Goal: Find specific page/section: Find specific page/section

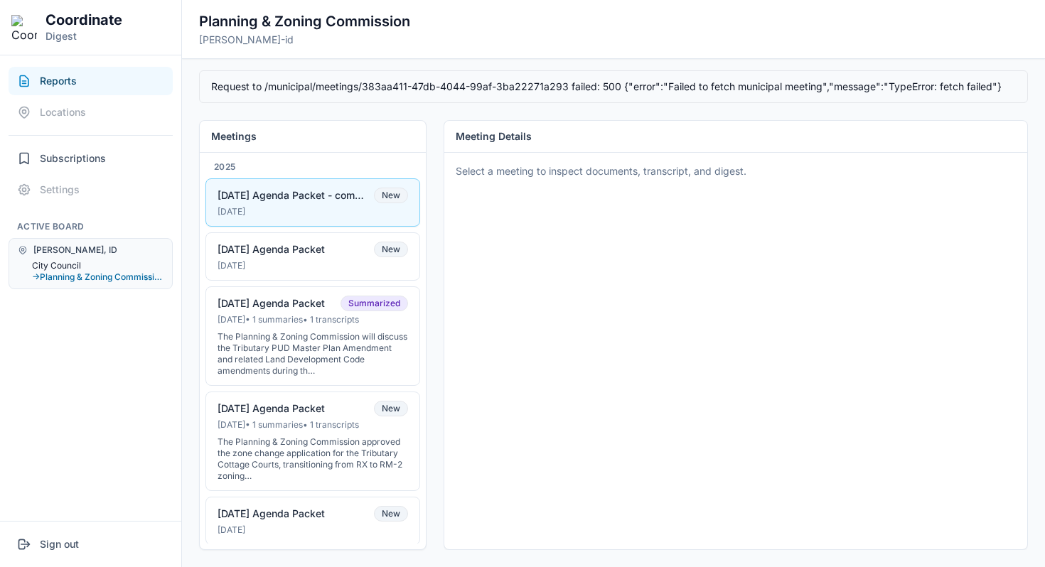
click at [63, 269] on button "City Council" at bounding box center [98, 265] width 132 height 11
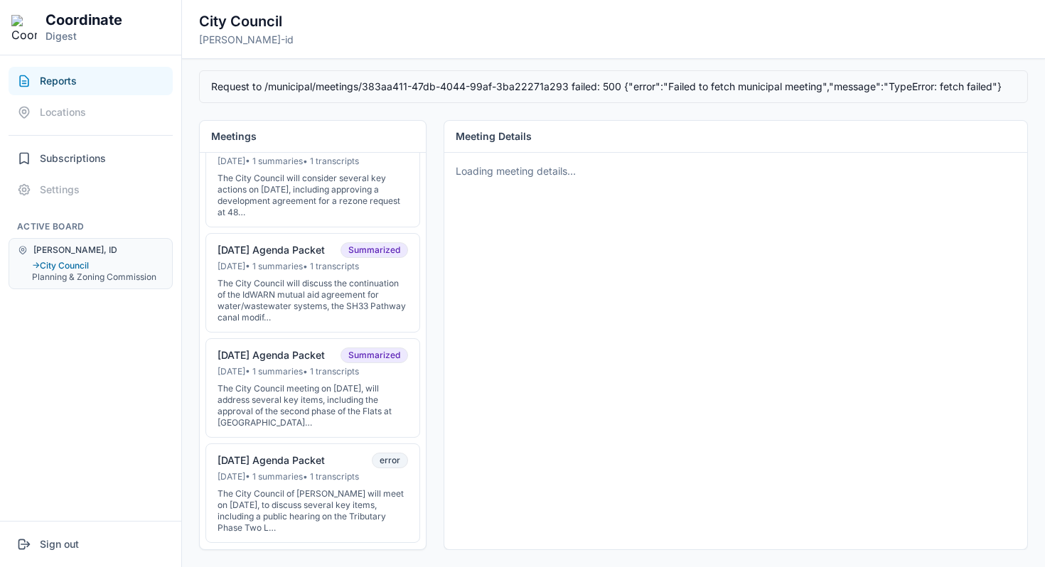
scroll to position [360, 0]
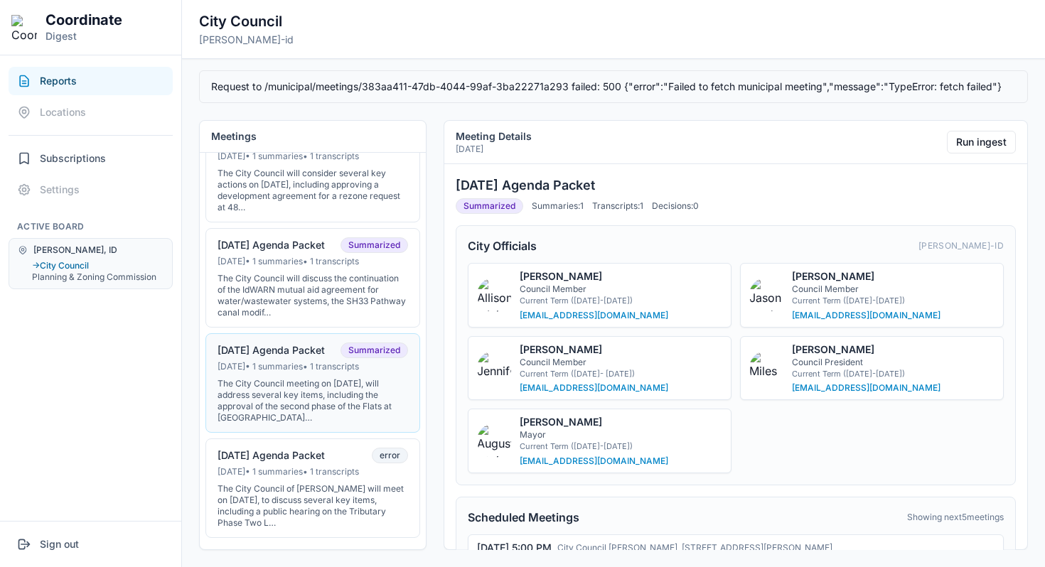
click at [305, 407] on div "The City Council meeting on June 30, 2025, will address several key items, incl…" at bounding box center [313, 400] width 191 height 45
click at [982, 146] on button "Run ingest" at bounding box center [981, 142] width 69 height 23
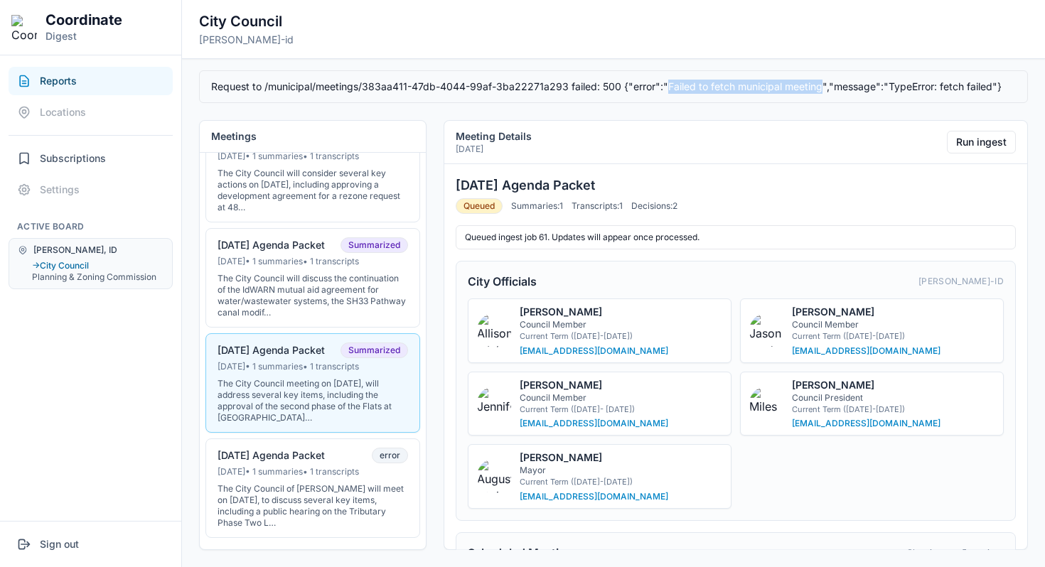
drag, startPoint x: 820, startPoint y: 87, endPoint x: 665, endPoint y: 89, distance: 155.0
click at [665, 89] on div "Request to /municipal/meetings/383aa411-47db-4044-99af-3ba22271a293 failed: 500…" at bounding box center [613, 86] width 829 height 33
copy div "Failed to fetch municipal meeting"
click at [55, 274] on button "Planning & Zoning Commission" at bounding box center [98, 277] width 132 height 11
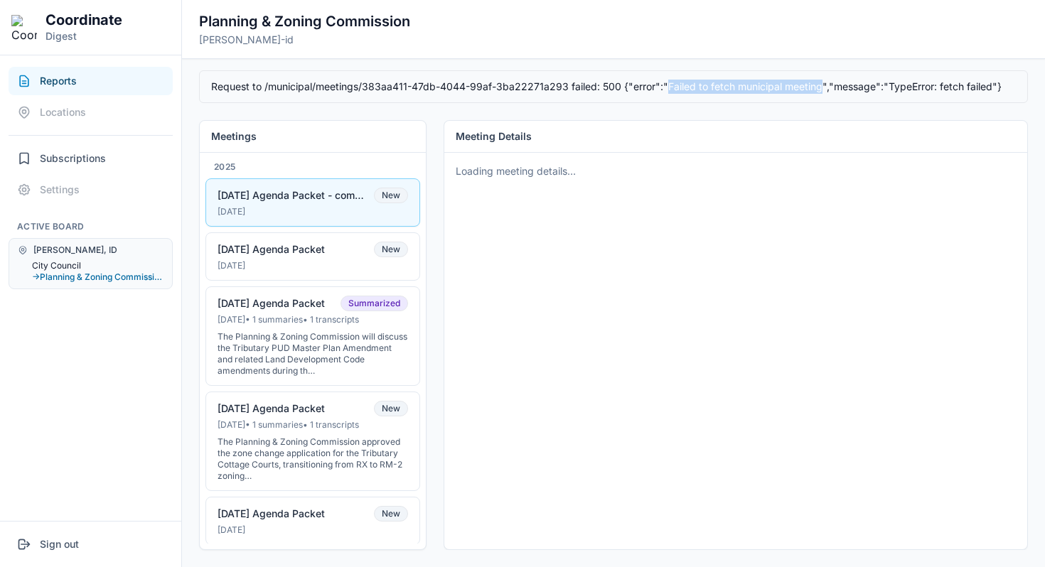
click at [63, 262] on button "City Council" at bounding box center [98, 265] width 132 height 11
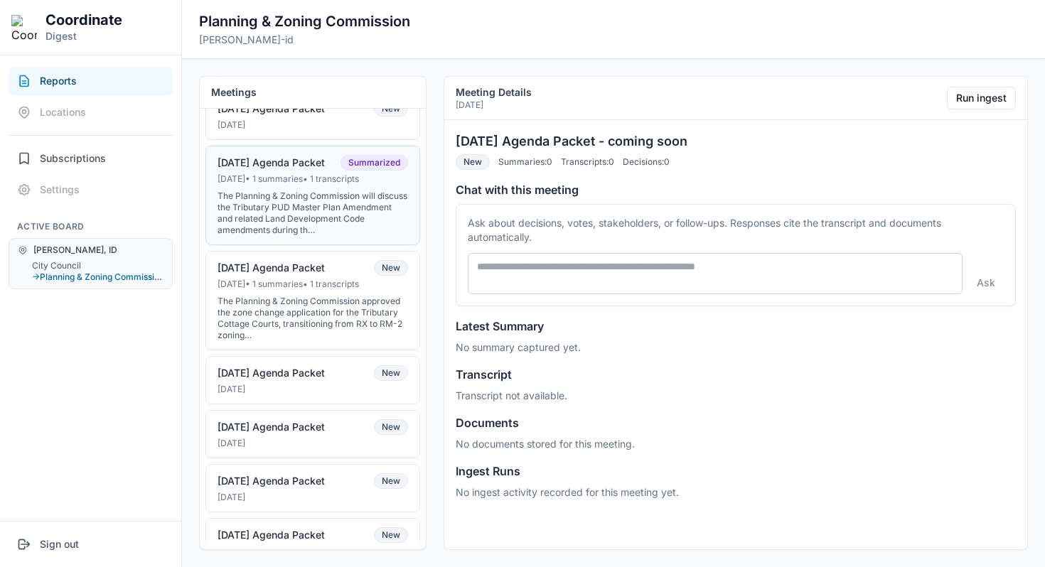
scroll to position [96, 0]
click at [56, 264] on button "City Council" at bounding box center [98, 265] width 132 height 11
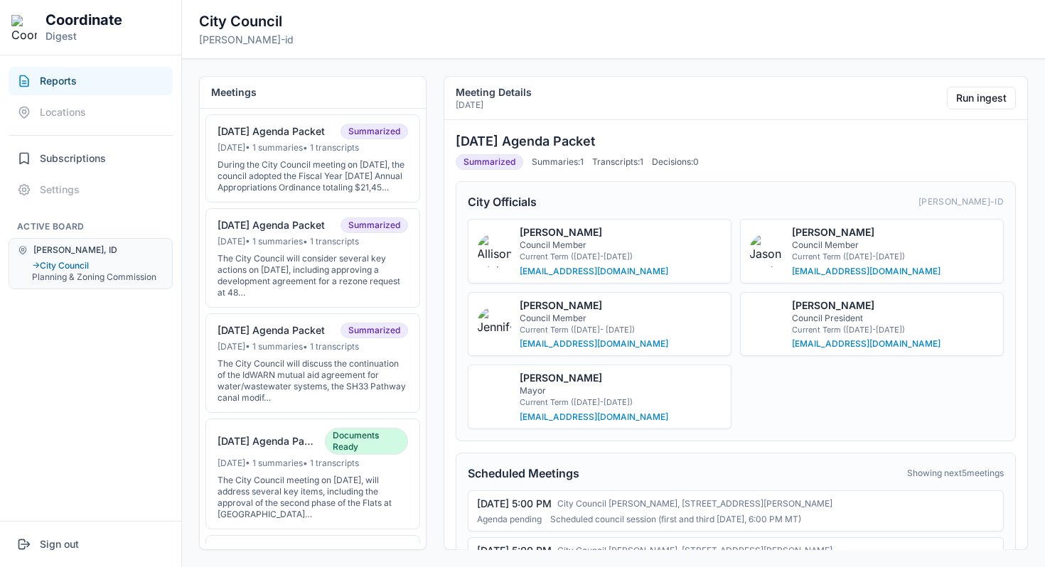
scroll to position [292, 0]
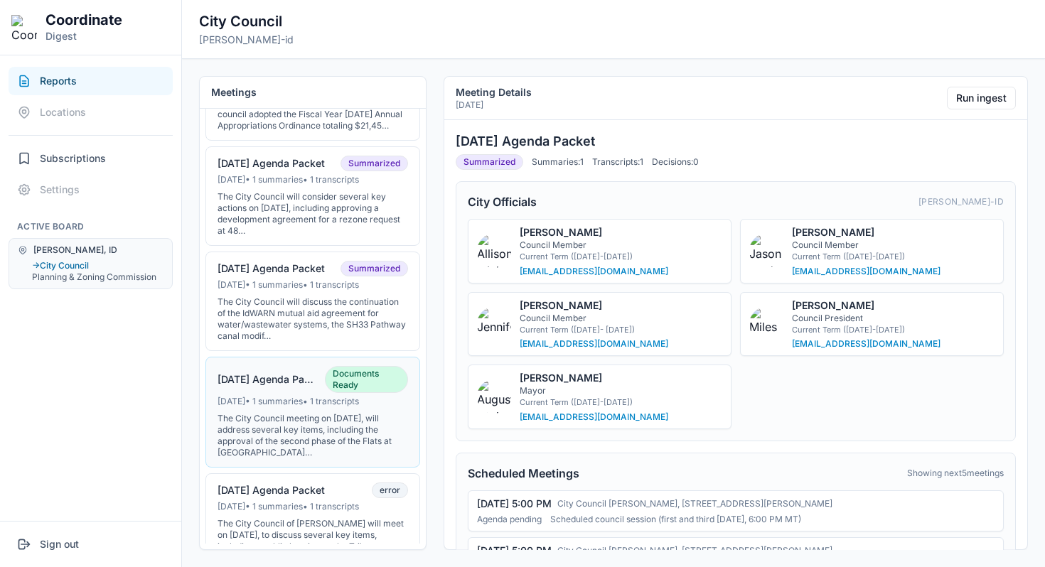
click at [268, 407] on div "Jun 30, 2025 • 1 summaries • 1 transcripts" at bounding box center [313, 401] width 191 height 11
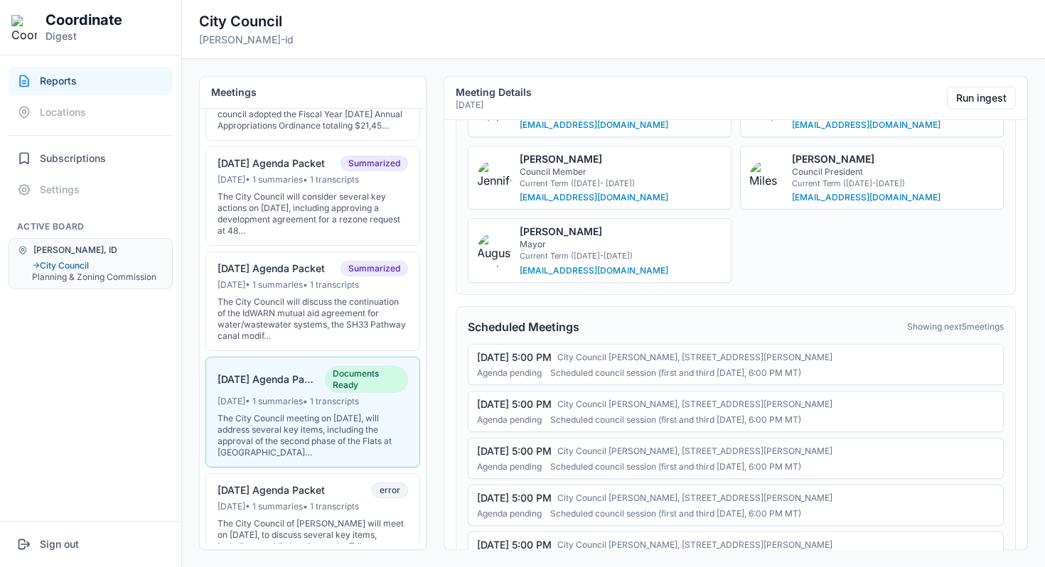
scroll to position [0, 0]
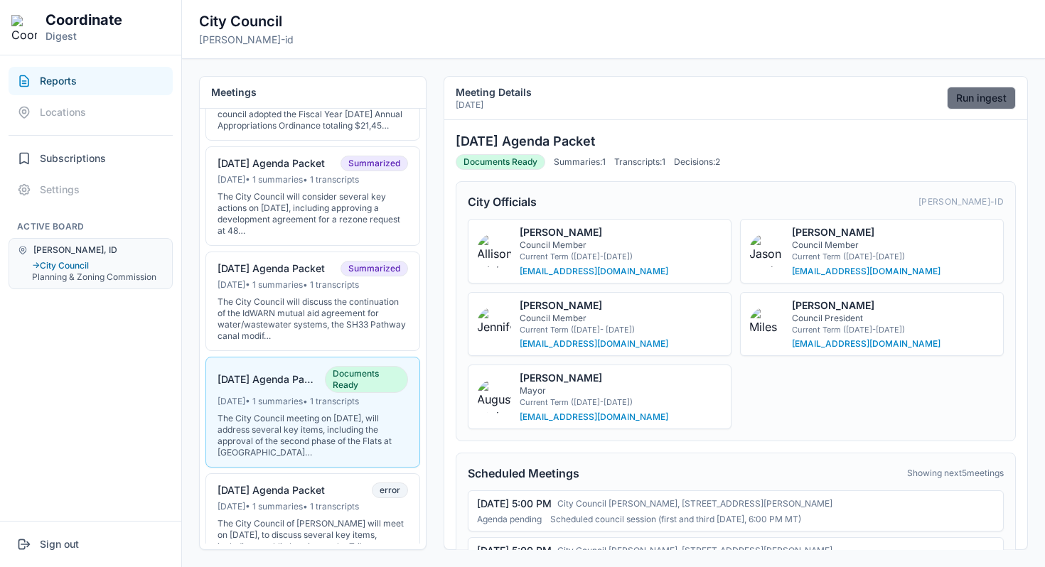
click at [992, 101] on button "Run ingest" at bounding box center [981, 98] width 69 height 23
